Goal: Information Seeking & Learning: Learn about a topic

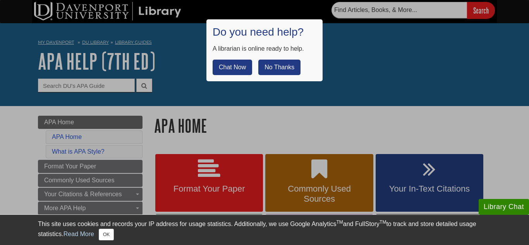
click at [285, 67] on button "No Thanks" at bounding box center [279, 68] width 42 height 16
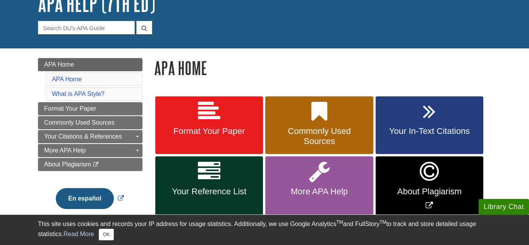
scroll to position [91, 0]
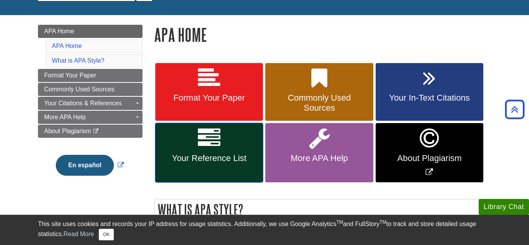
click at [215, 153] on span "Your Reference List" at bounding box center [209, 158] width 96 height 10
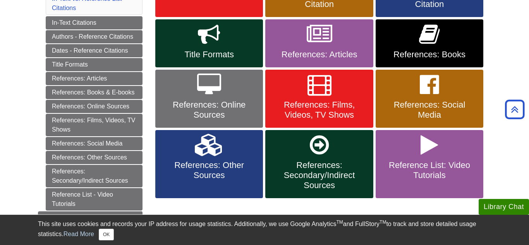
scroll to position [218, 0]
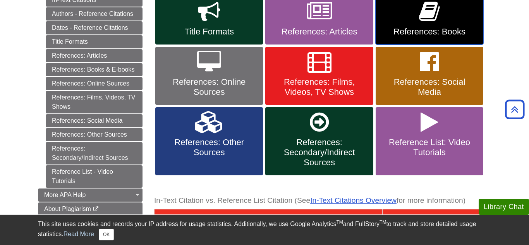
click at [463, 21] on link "References: Books" at bounding box center [430, 21] width 108 height 48
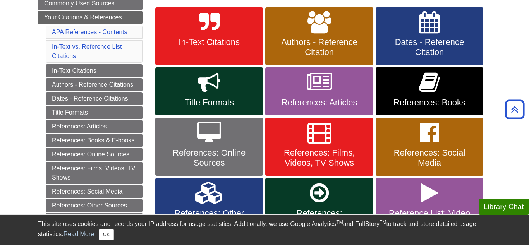
scroll to position [122, 0]
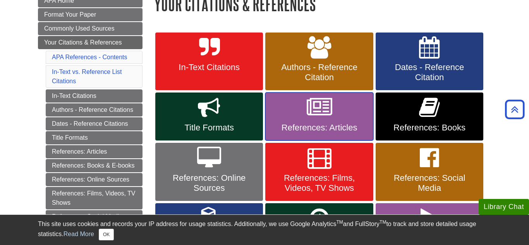
click at [357, 113] on link "References: Articles" at bounding box center [319, 117] width 108 height 48
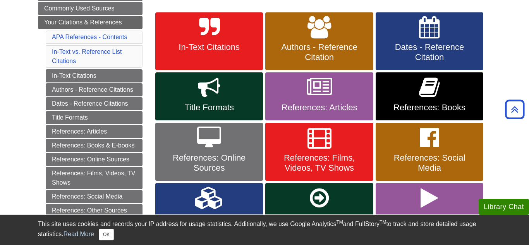
scroll to position [152, 0]
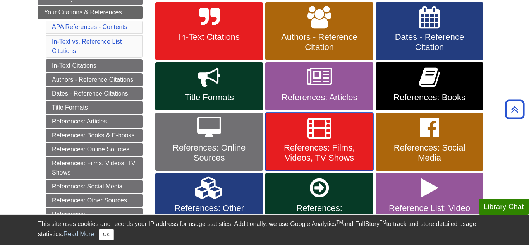
click at [362, 141] on link "References: Films, Videos, TV Shows" at bounding box center [319, 142] width 108 height 58
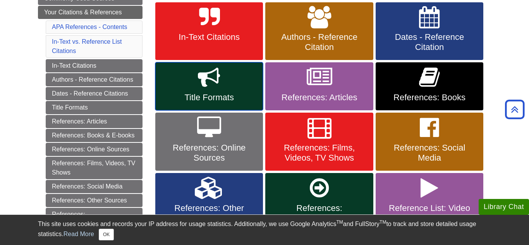
click at [244, 93] on span "Title Formats" at bounding box center [209, 98] width 96 height 10
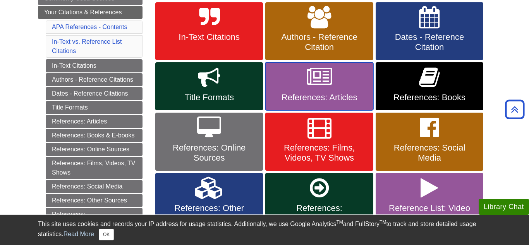
click at [334, 85] on link "References: Articles" at bounding box center [319, 86] width 108 height 48
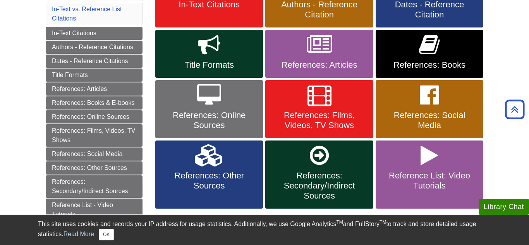
scroll to position [186, 0]
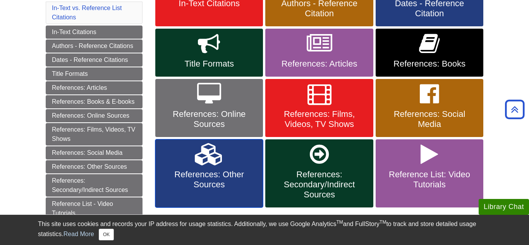
click at [246, 161] on link "References: Other Sources" at bounding box center [209, 174] width 108 height 68
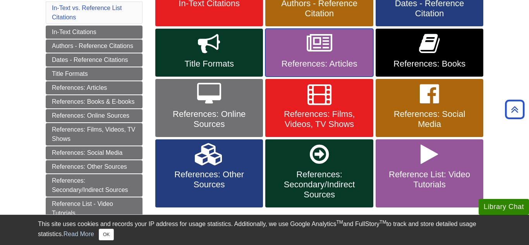
click at [333, 49] on link "References: Articles" at bounding box center [319, 53] width 108 height 48
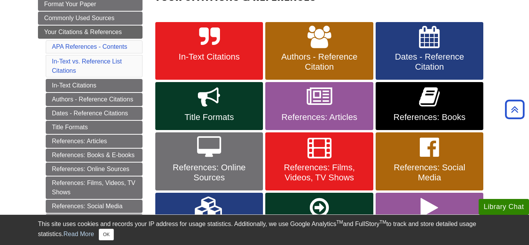
scroll to position [128, 0]
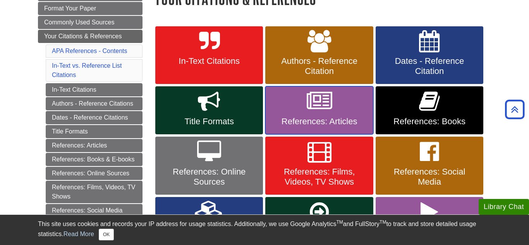
click at [296, 120] on span "References: Articles" at bounding box center [319, 122] width 96 height 10
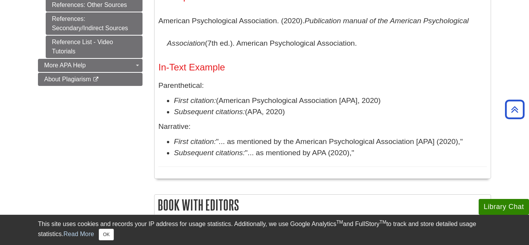
scroll to position [474, 0]
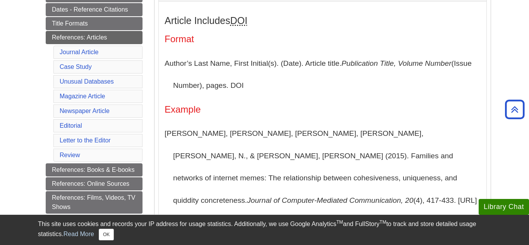
scroll to position [199, 0]
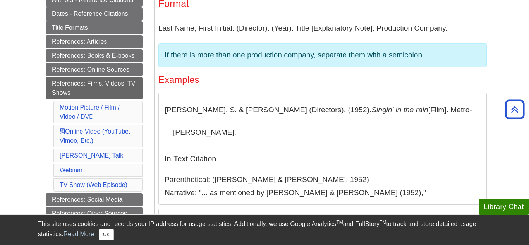
scroll to position [192, 0]
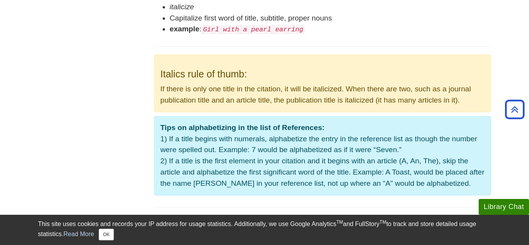
scroll to position [543, 0]
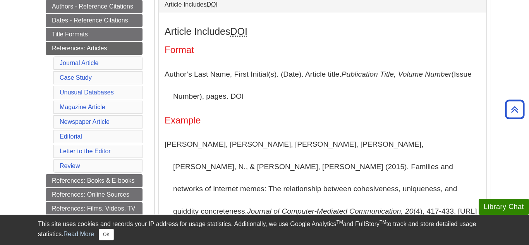
scroll to position [187, 0]
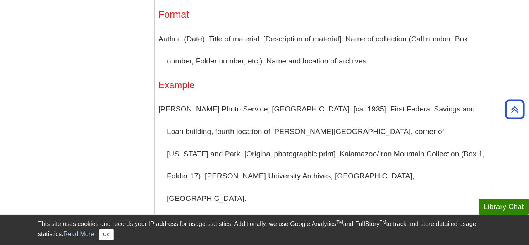
scroll to position [1484, 0]
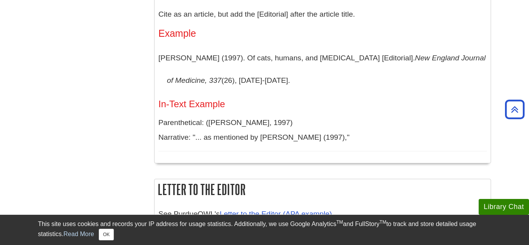
scroll to position [1518, 0]
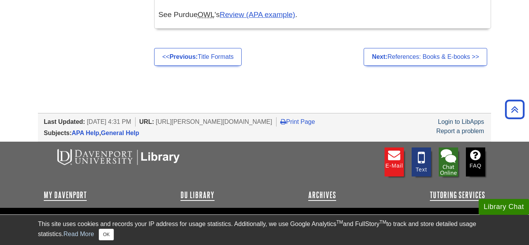
scroll to position [1786, 0]
